Goal: Task Accomplishment & Management: Complete application form

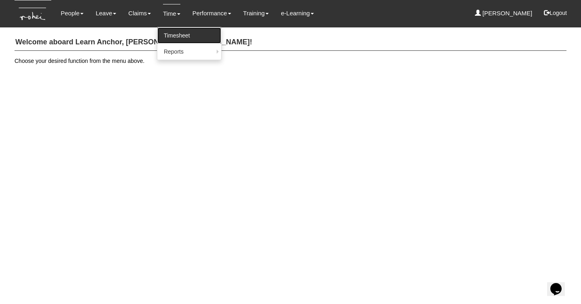
click at [174, 36] on link "Timesheet" at bounding box center [189, 35] width 64 height 16
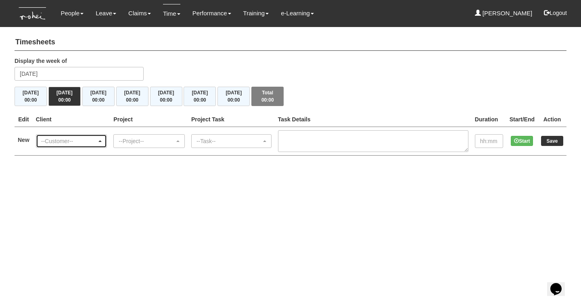
click at [76, 140] on div "--Customer--" at bounding box center [69, 141] width 56 height 8
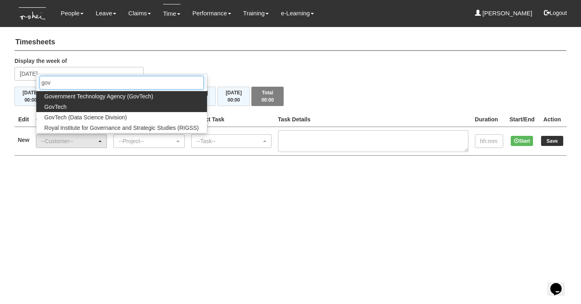
type input "gov"
click at [69, 108] on link "GovTech" at bounding box center [121, 107] width 171 height 10
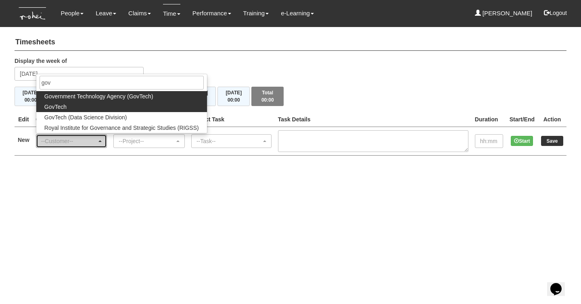
select select "427"
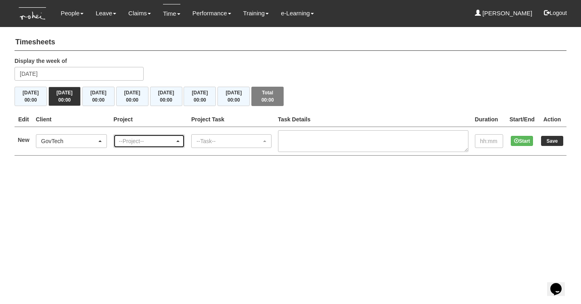
click at [134, 138] on div "--Project--" at bounding box center [147, 141] width 56 height 8
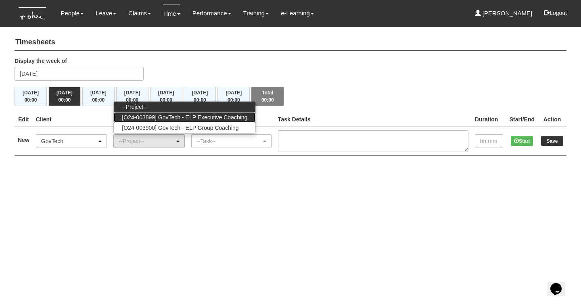
click at [218, 116] on span "[O24-003899] GovTech - ELP Executive Coaching" at bounding box center [185, 117] width 126 height 8
select select "2540"
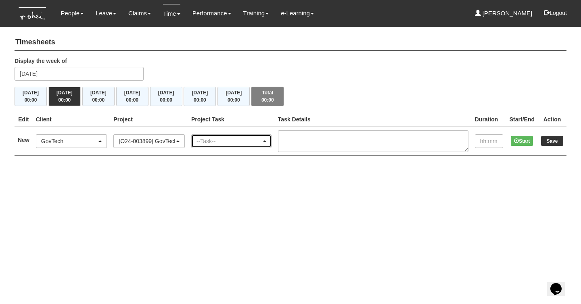
click at [239, 141] on div "--Task--" at bounding box center [229, 141] width 65 height 8
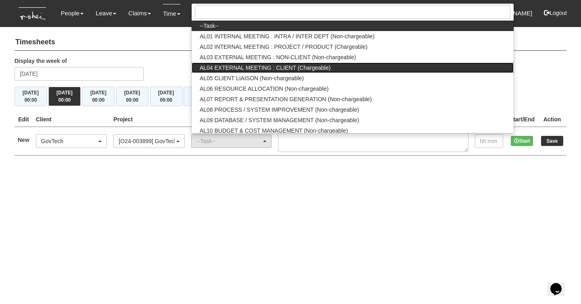
click at [310, 69] on span "AL04 EXTERNAL MEETING : CLIENT (Chargeable)" at bounding box center [265, 68] width 131 height 8
select select "43"
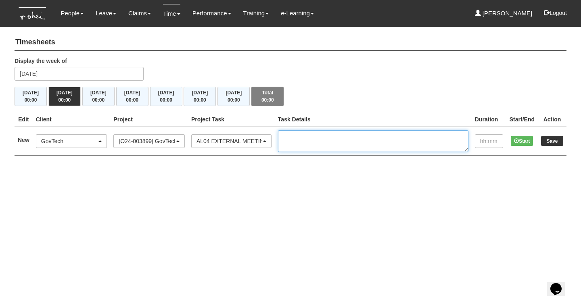
click at [320, 142] on textarea at bounding box center [373, 141] width 190 height 22
type textarea "EC 2/2 Cohort 10 - [PERSON_NAME]"
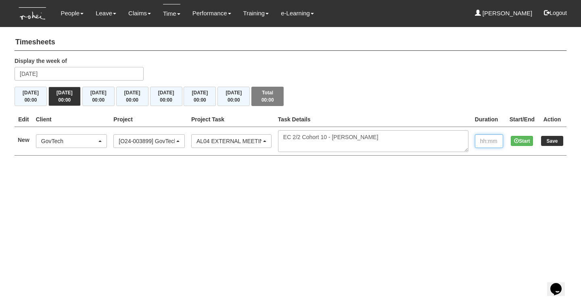
click at [484, 142] on input "text" at bounding box center [489, 141] width 28 height 14
type input "1:00"
click at [562, 142] on input "Save" at bounding box center [552, 141] width 22 height 10
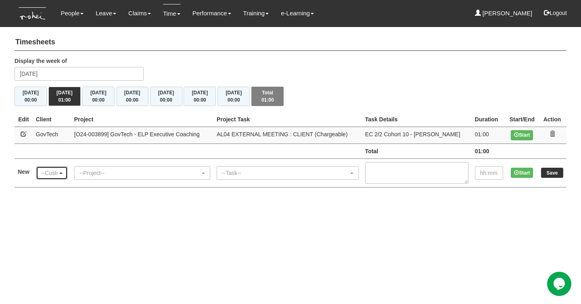
click at [50, 172] on div "--Customer--" at bounding box center [49, 173] width 17 height 8
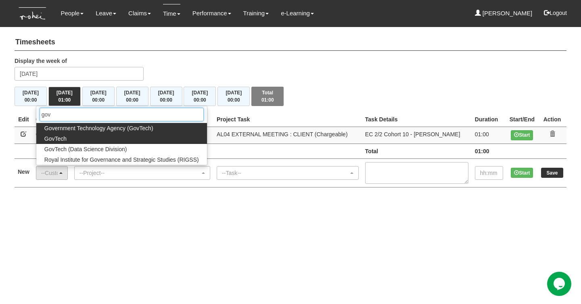
type input "gov"
click at [65, 137] on span "GovTech" at bounding box center [55, 139] width 22 height 8
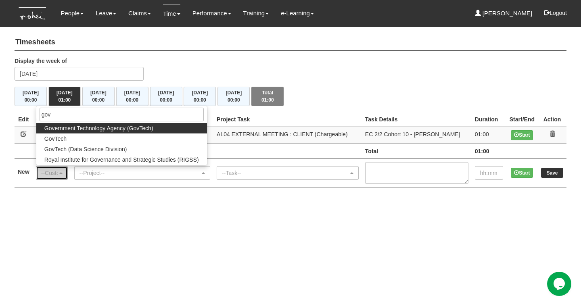
select select "427"
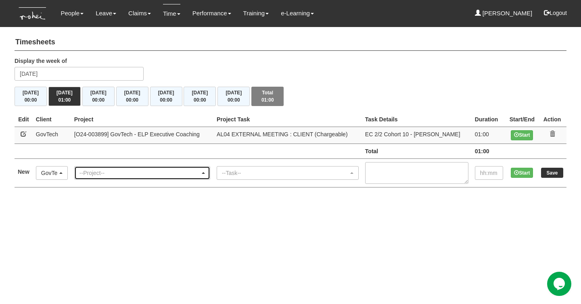
click at [128, 173] on div "--Project--" at bounding box center [140, 173] width 121 height 8
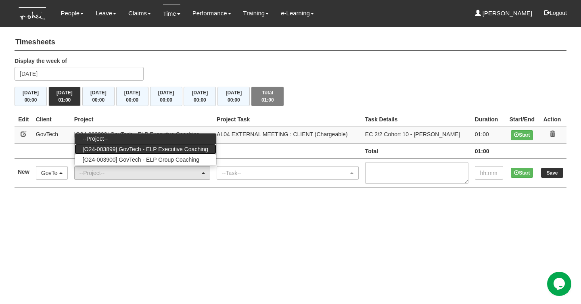
click at [174, 147] on span "[O24-003899] GovTech - ELP Executive Coaching" at bounding box center [146, 149] width 126 height 8
select select "2540"
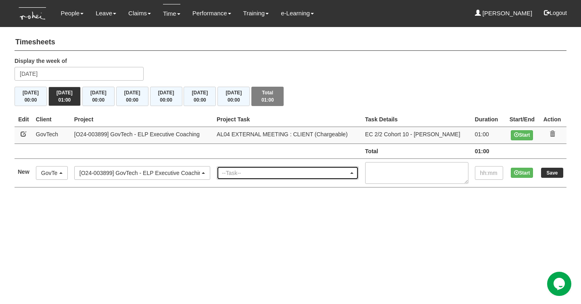
click at [250, 170] on div "--Task--" at bounding box center [285, 173] width 127 height 8
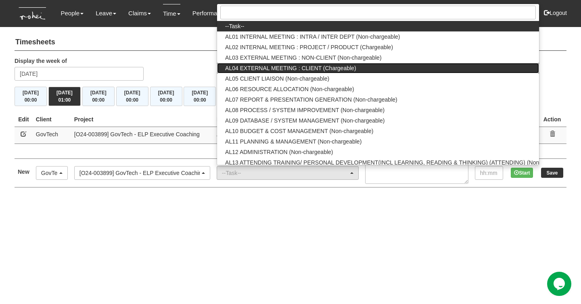
click at [347, 70] on span "AL04 EXTERNAL MEETING : CLIENT (Chargeable)" at bounding box center [290, 68] width 131 height 8
select select "43"
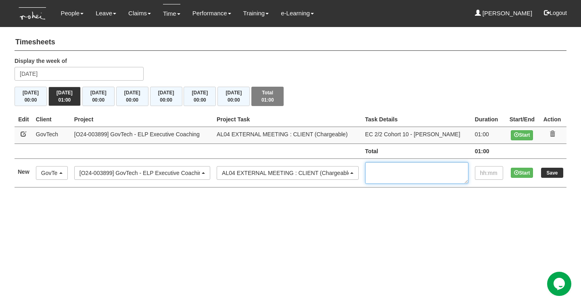
click at [404, 167] on textarea at bounding box center [416, 173] width 103 height 22
click at [404, 166] on textarea "EC 1/2 Cohort 15 - Harish Ravidrababy" at bounding box center [416, 173] width 103 height 22
click at [406, 178] on textarea "EC 1/2 Cohort 15 - Harish Ravidrababy" at bounding box center [416, 173] width 103 height 22
click at [389, 177] on textarea "EC 1/2 Cohort 15 - Harish Ravidrababu" at bounding box center [416, 173] width 103 height 22
type textarea "EC 1/2 Cohort 15 - [PERSON_NAME]"
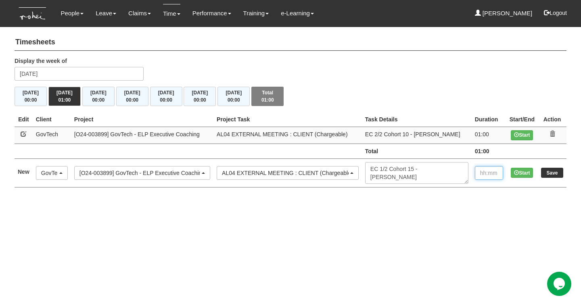
click at [484, 174] on input "text" at bounding box center [489, 173] width 28 height 14
type input "1:00"
click at [550, 170] on input "Save" at bounding box center [552, 173] width 22 height 10
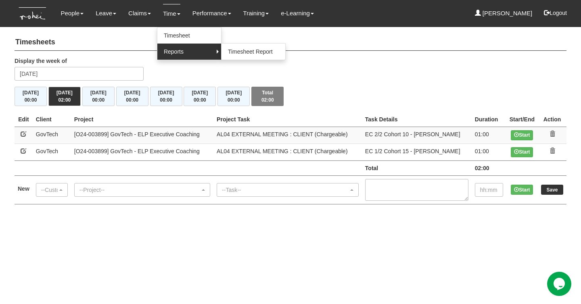
click at [171, 54] on link "Reports" at bounding box center [189, 52] width 64 height 16
click at [175, 49] on link "Reports" at bounding box center [189, 52] width 64 height 16
click at [232, 51] on link "Timesheet Report" at bounding box center [254, 52] width 64 height 16
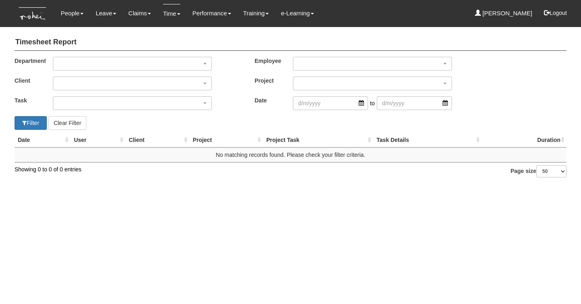
select select "50"
click at [307, 61] on div "button" at bounding box center [372, 63] width 158 height 13
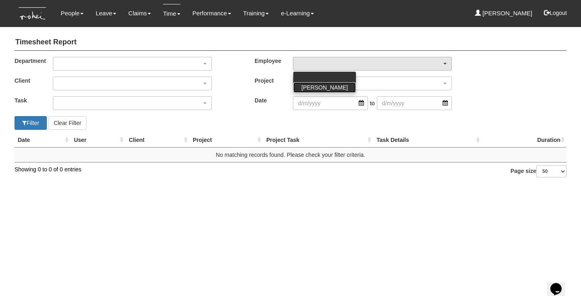
click at [308, 87] on span "[PERSON_NAME]" at bounding box center [324, 88] width 46 height 8
select select "a7f0dbea-ae7b-40c2-8f8f-fa67f6692632"
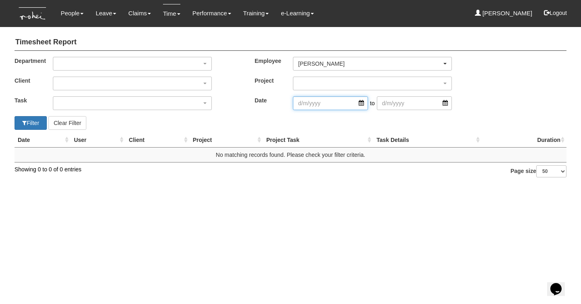
click at [315, 107] on input "search" at bounding box center [330, 103] width 75 height 14
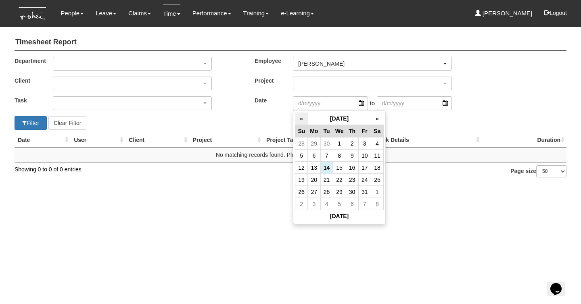
click at [303, 118] on th "«" at bounding box center [301, 119] width 13 height 13
click at [327, 171] on td "16" at bounding box center [326, 168] width 13 height 12
type input "[DATE]"
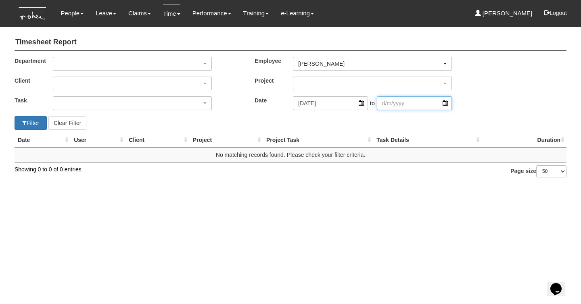
click at [397, 101] on input "search" at bounding box center [414, 103] width 75 height 14
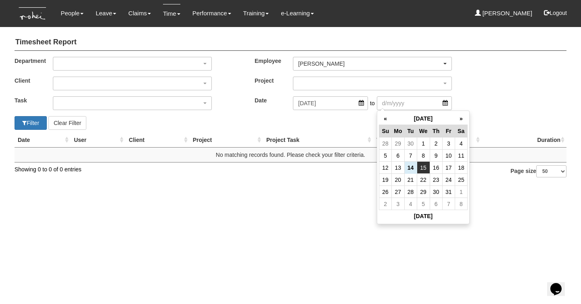
click at [425, 169] on td "15" at bounding box center [423, 168] width 13 height 12
type input "[DATE]"
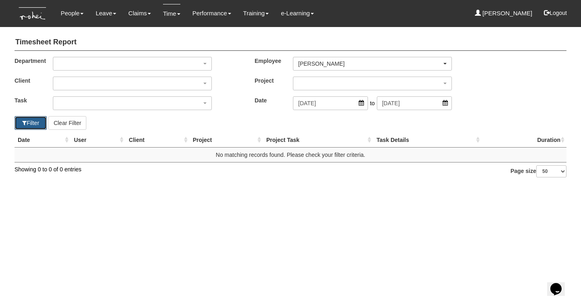
click at [32, 122] on button "Filter" at bounding box center [31, 123] width 32 height 14
select select "50"
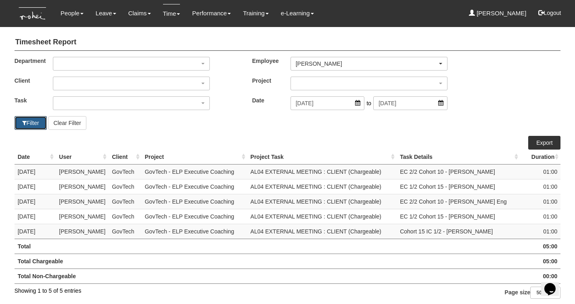
scroll to position [1, 0]
click at [555, 17] on button "Logout" at bounding box center [550, 12] width 34 height 19
